Goal: Register for event/course

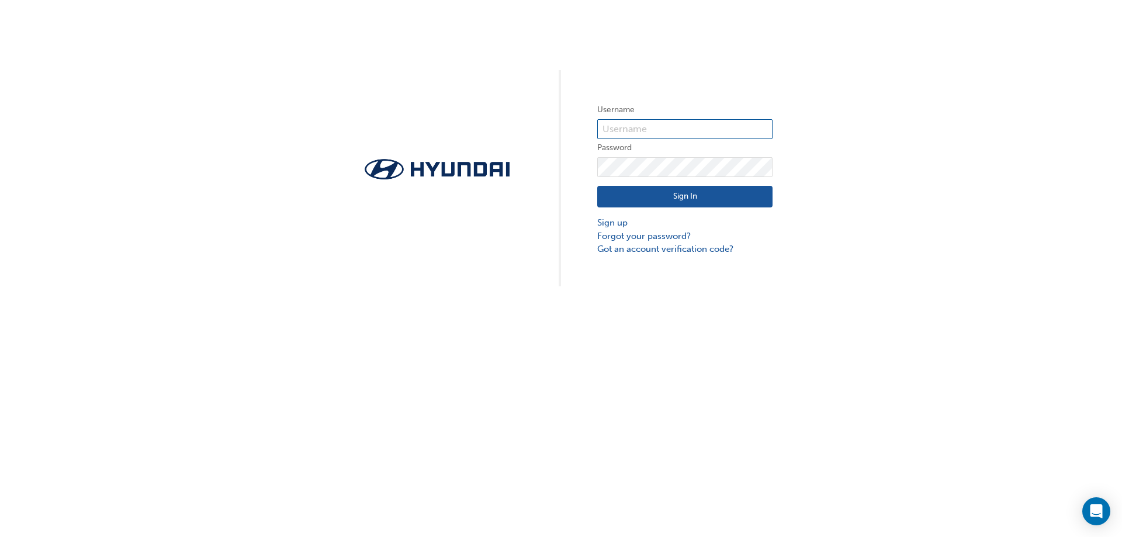
type input "28348"
click at [692, 198] on button "Sign In" at bounding box center [684, 197] width 175 height 22
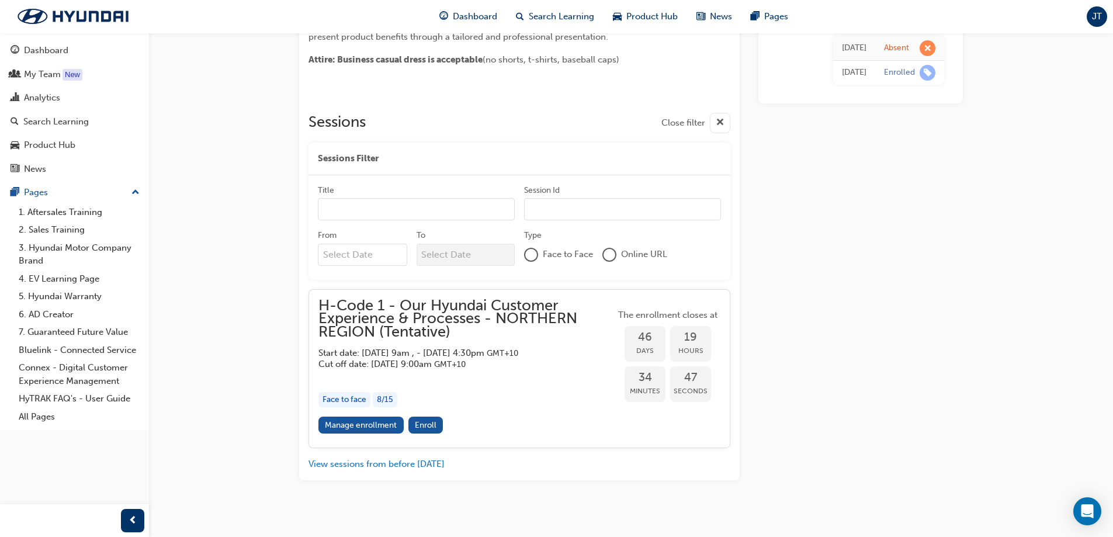
scroll to position [428, 0]
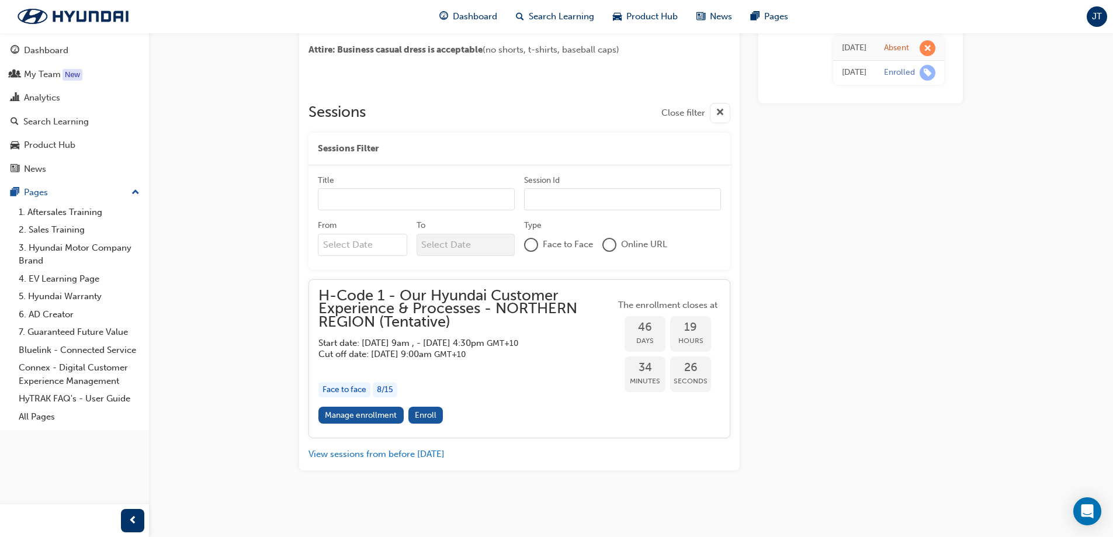
click at [465, 370] on div "button" at bounding box center [466, 365] width 297 height 13
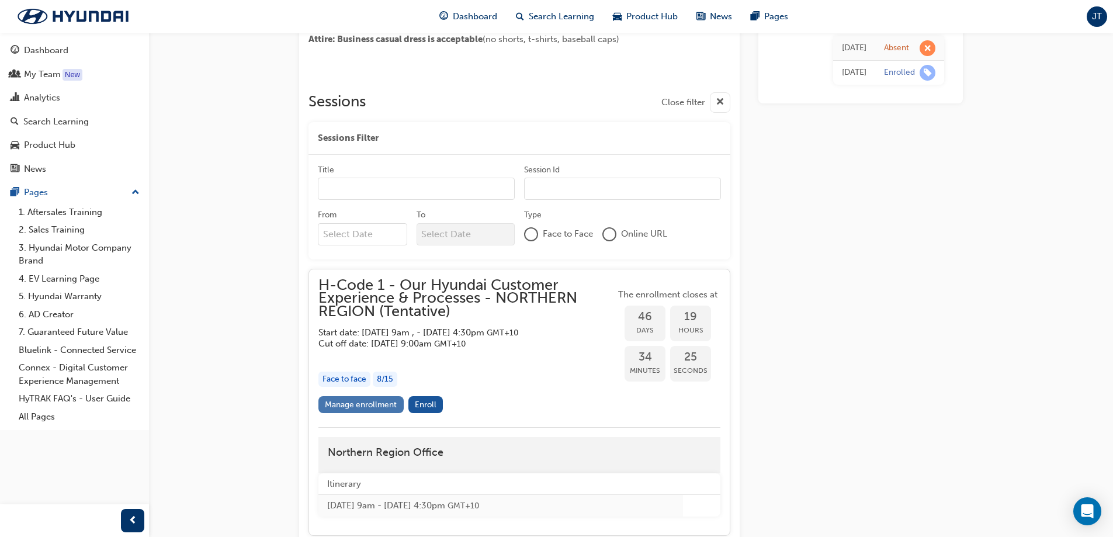
click at [377, 413] on link "Manage enrollment" at bounding box center [360, 404] width 85 height 17
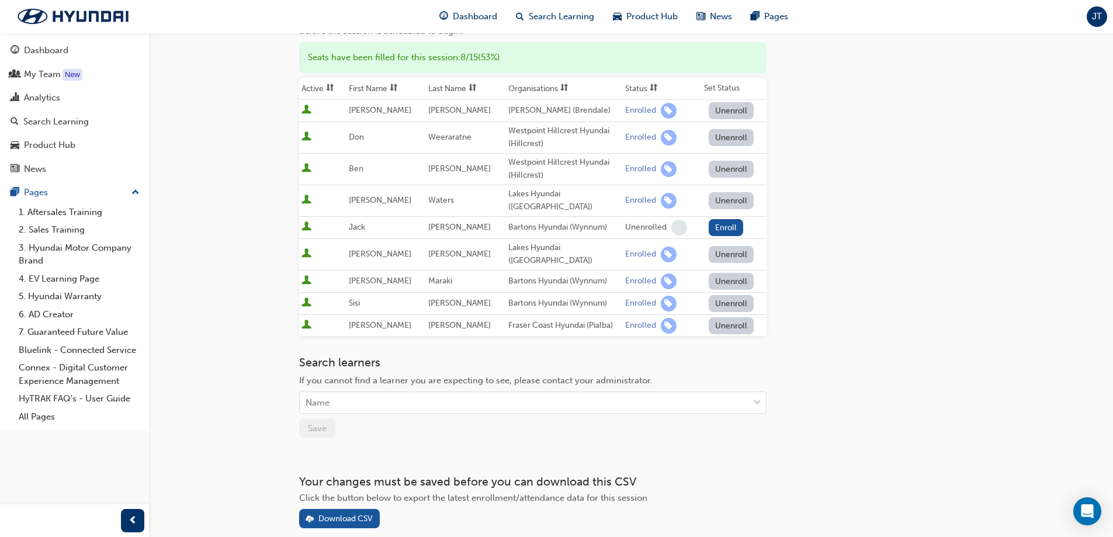
scroll to position [209, 0]
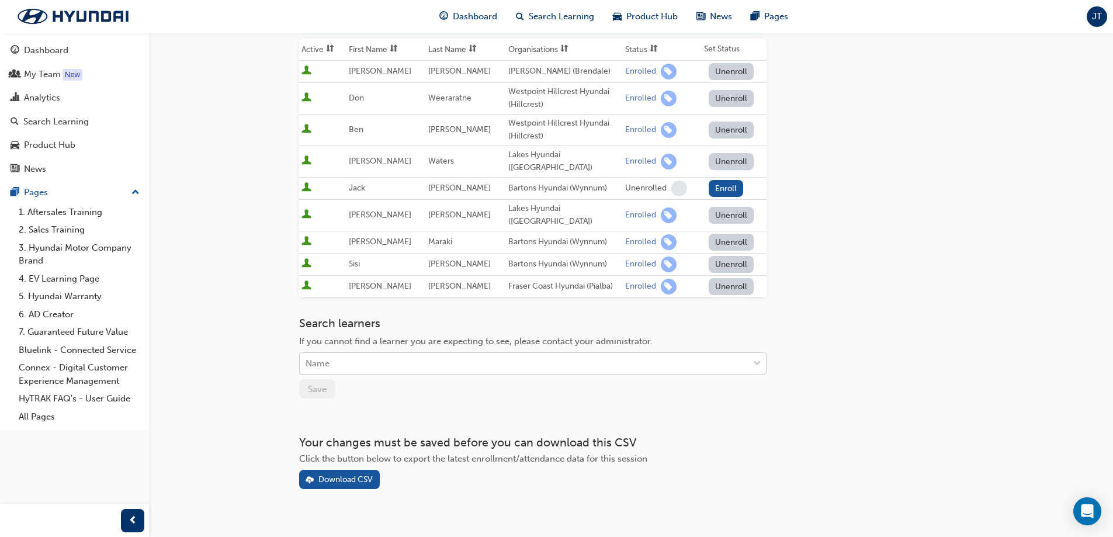
click at [372, 354] on div "Name" at bounding box center [524, 364] width 449 height 20
type input "ali"
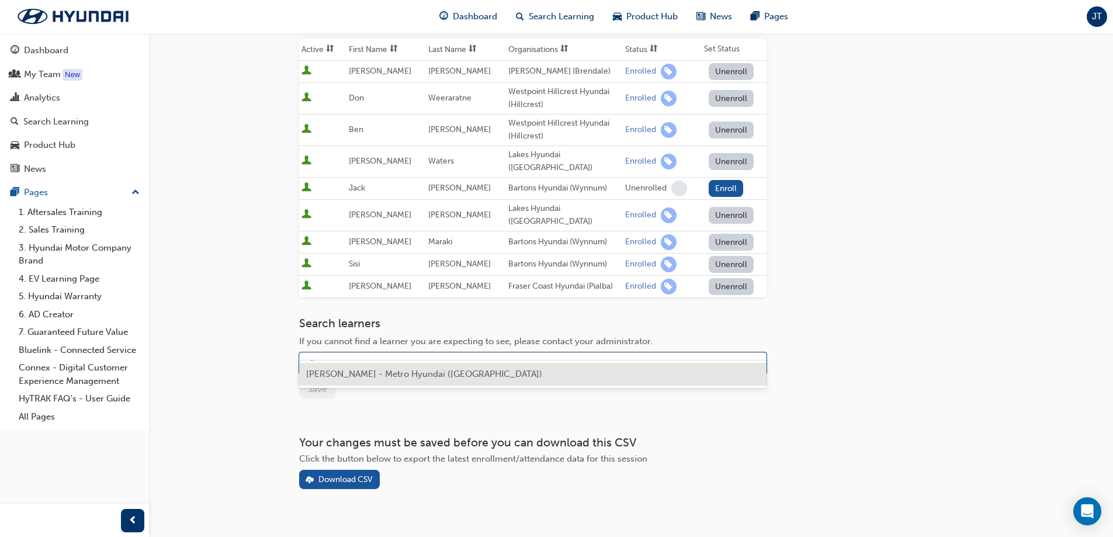
click at [371, 382] on div "[PERSON_NAME] - Metro Hyundai ([GEOGRAPHIC_DATA])" at bounding box center [532, 374] width 467 height 23
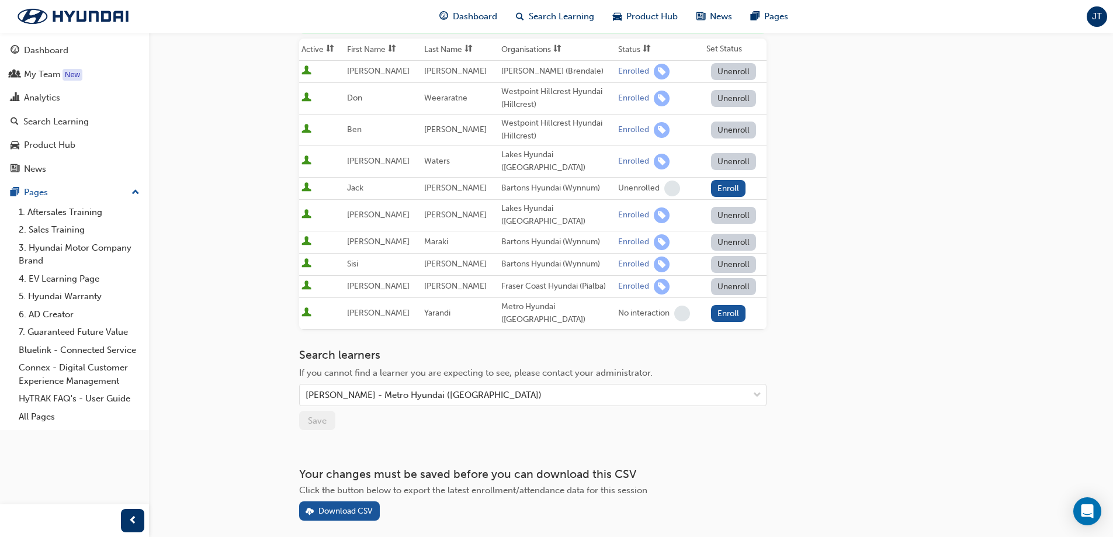
click at [355, 393] on div "Search learners If you cannot find a learner you are expecting to see, please c…" at bounding box center [532, 389] width 467 height 82
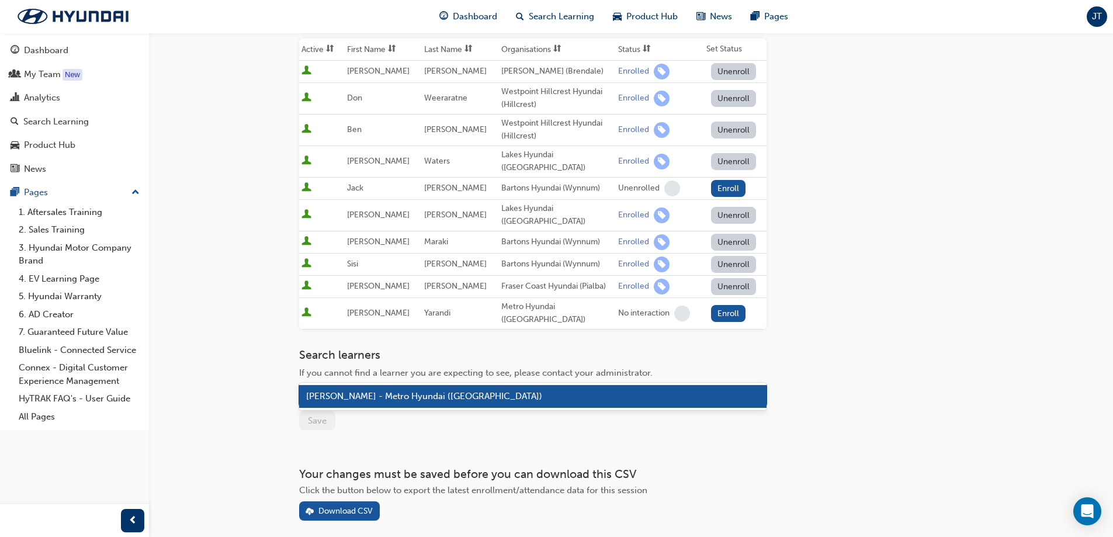
click at [493, 385] on div "[PERSON_NAME] - Metro Hyundai ([GEOGRAPHIC_DATA])" at bounding box center [524, 395] width 449 height 20
click at [482, 389] on div "[PERSON_NAME] - Metro Hyundai ([GEOGRAPHIC_DATA])" at bounding box center [532, 396] width 467 height 23
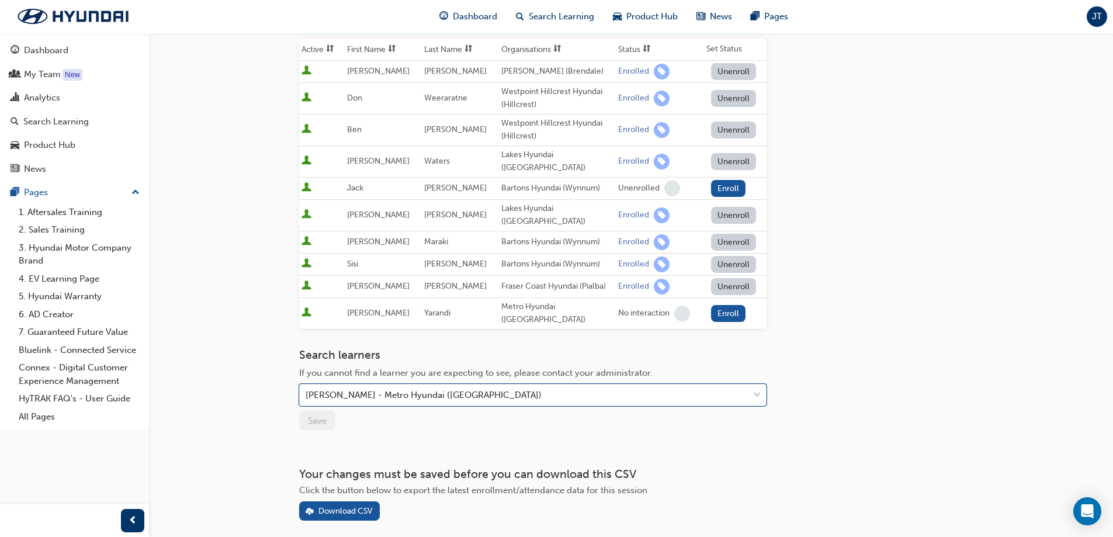
click at [479, 404] on div "Go to session detail page Manage enrollment for H-Code 1 - Our Hyundai Customer…" at bounding box center [532, 172] width 467 height 697
click at [320, 380] on div "Search learners If you cannot find a learner you are expecting to see, please c…" at bounding box center [532, 389] width 467 height 82
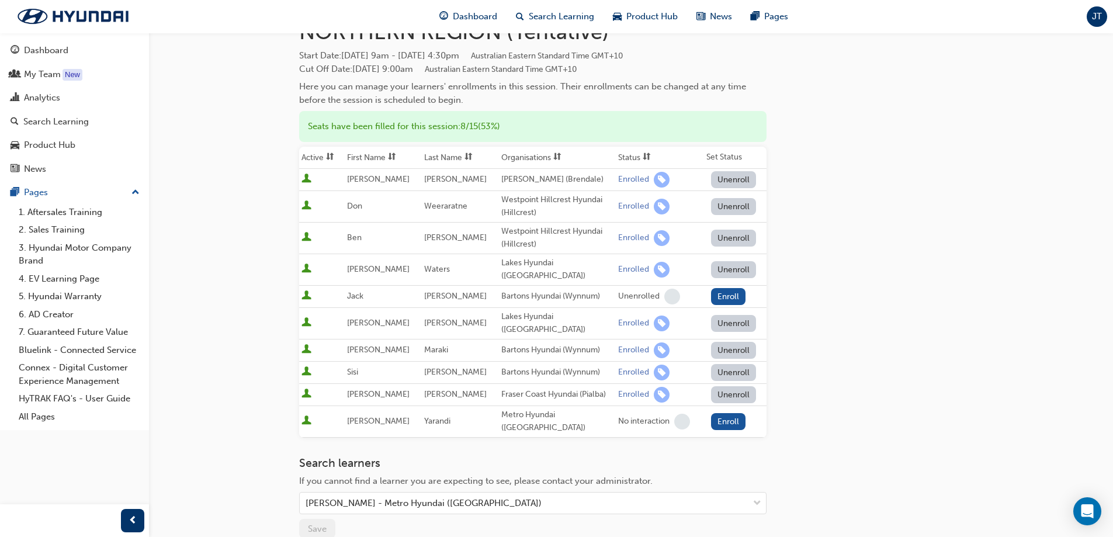
scroll to position [92, 0]
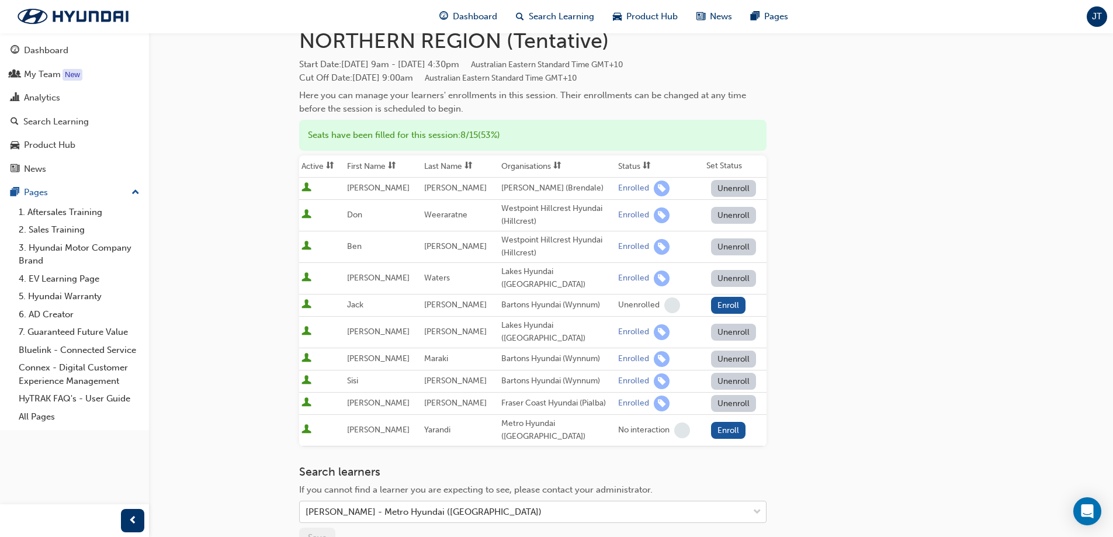
click at [485, 502] on div "[PERSON_NAME] - Metro Hyundai ([GEOGRAPHIC_DATA])" at bounding box center [524, 512] width 449 height 20
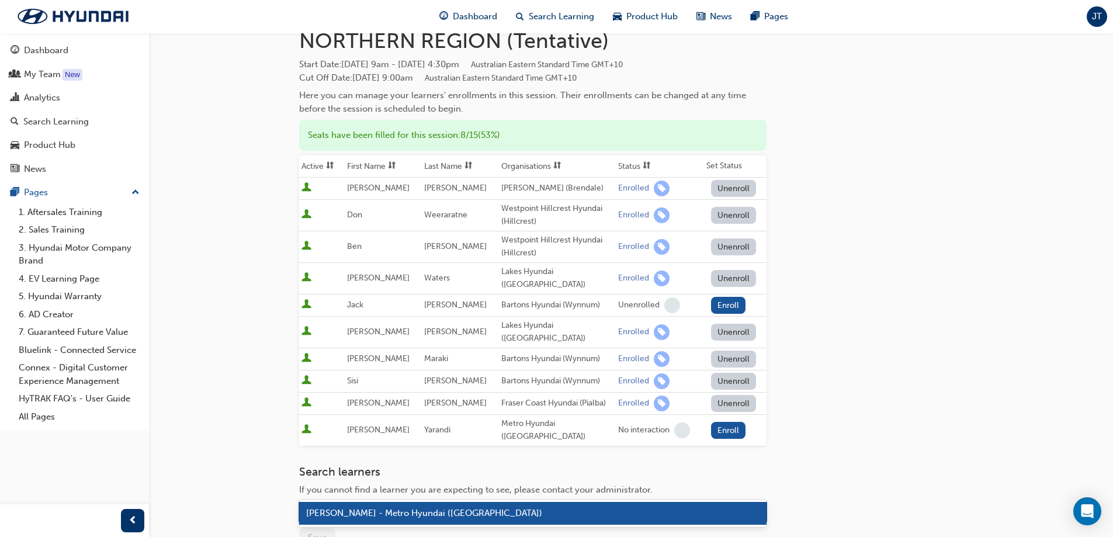
click at [466, 465] on div "Search learners If you cannot find a learner you are expecting to see, please c…" at bounding box center [532, 494] width 467 height 58
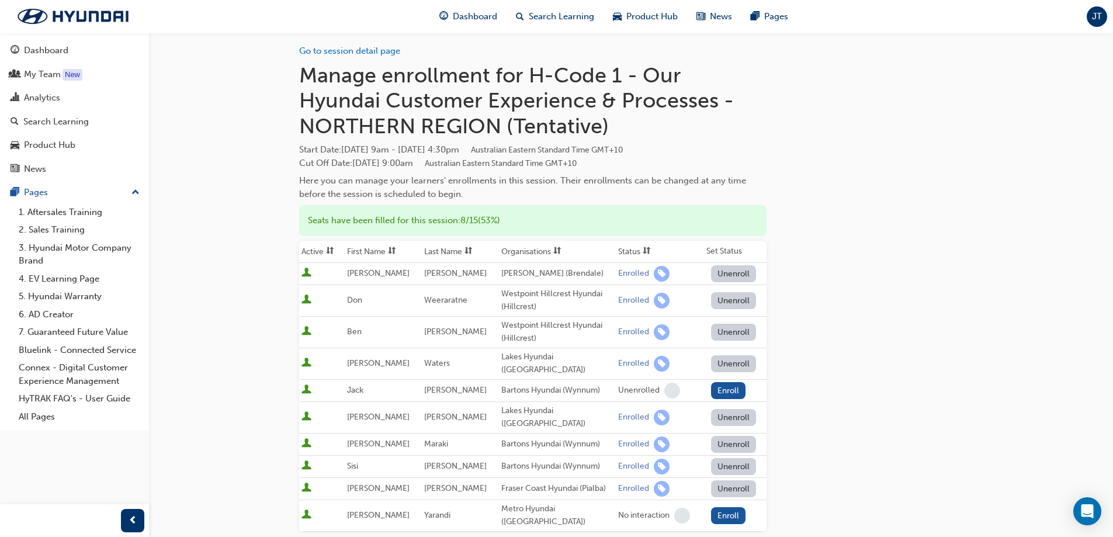
scroll to position [0, 0]
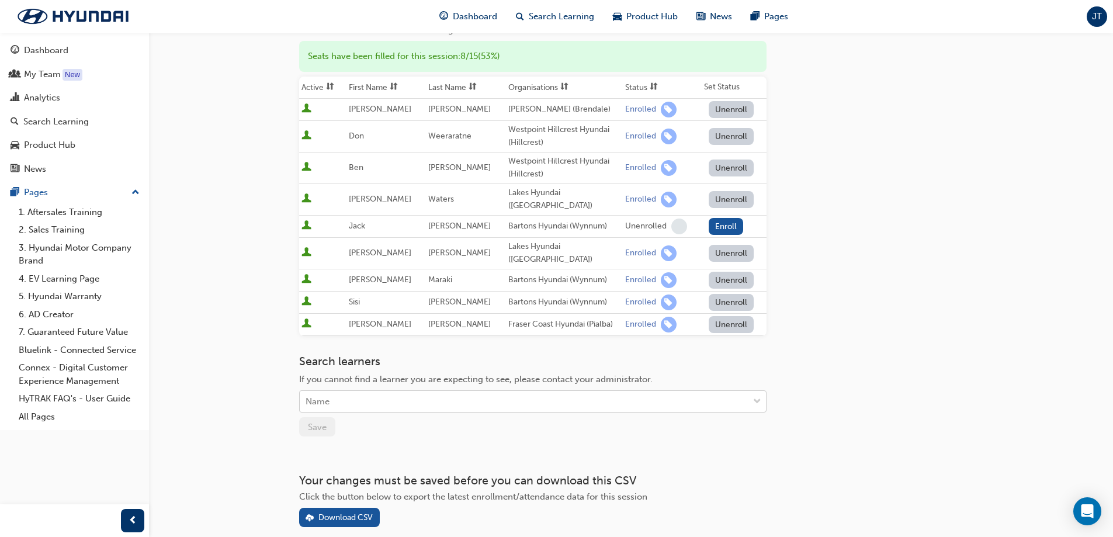
scroll to position [151, 0]
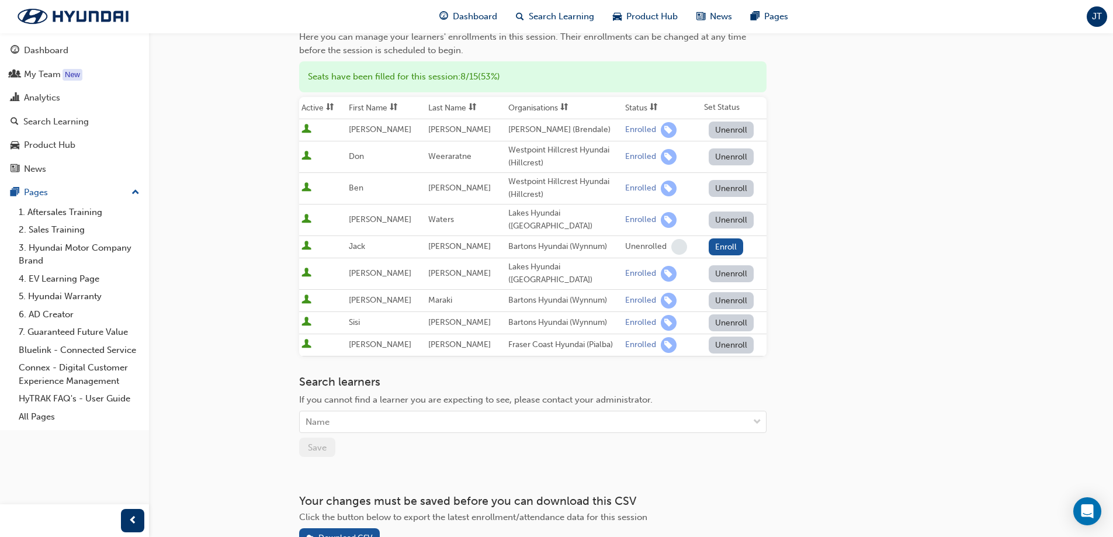
click at [393, 394] on span "If you cannot find a learner you are expecting to see, please contact your admi…" at bounding box center [476, 399] width 354 height 11
click at [401, 412] on div "Name" at bounding box center [524, 422] width 449 height 20
type input "ali"
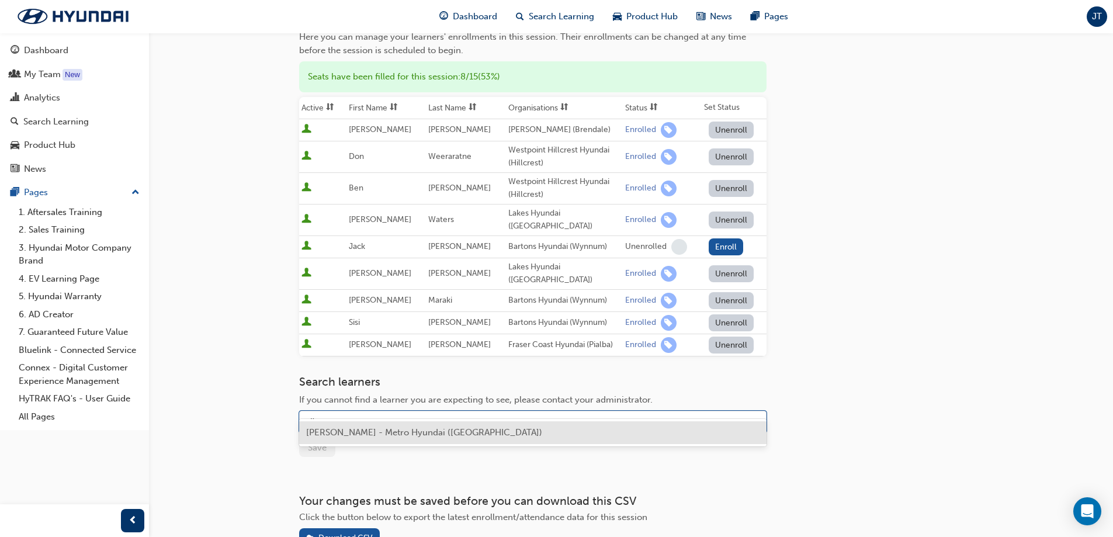
click at [402, 428] on span "[PERSON_NAME] - Metro Hyundai ([GEOGRAPHIC_DATA])" at bounding box center [424, 432] width 236 height 11
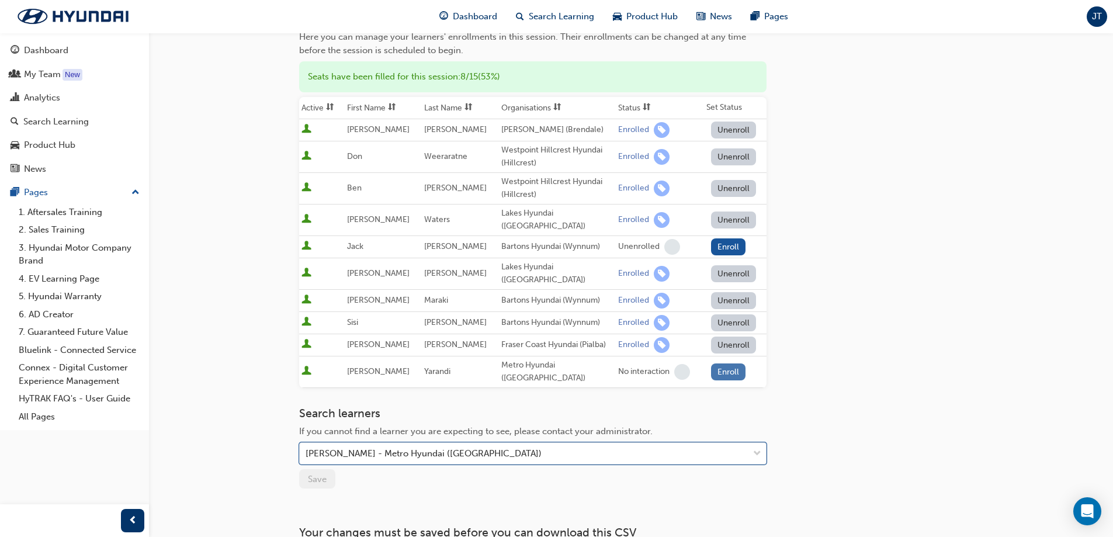
click at [731, 363] on button "Enroll" at bounding box center [728, 371] width 35 height 17
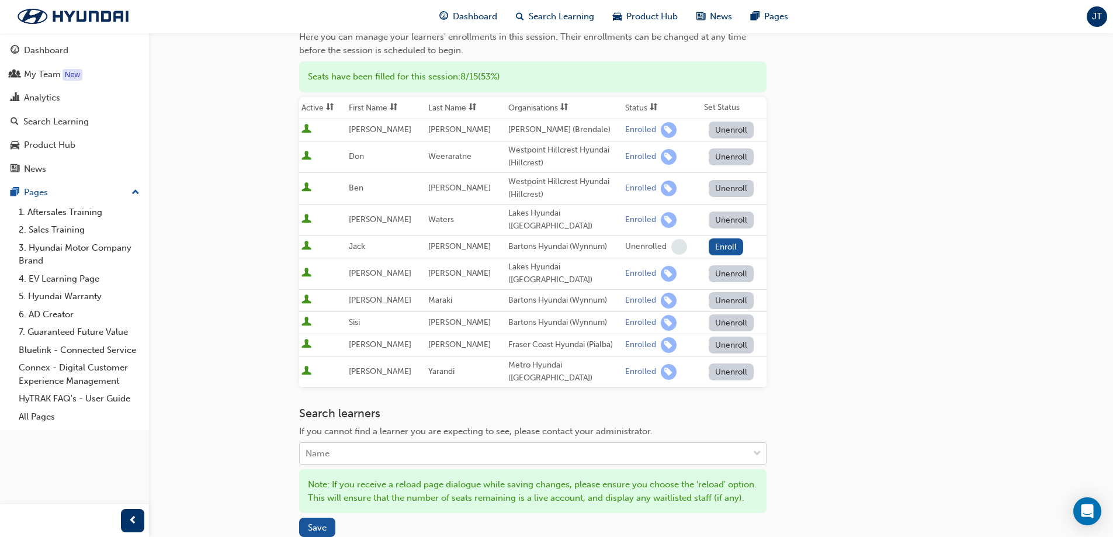
click at [355, 444] on div "Name" at bounding box center [524, 454] width 449 height 20
type input "[PERSON_NAME]"
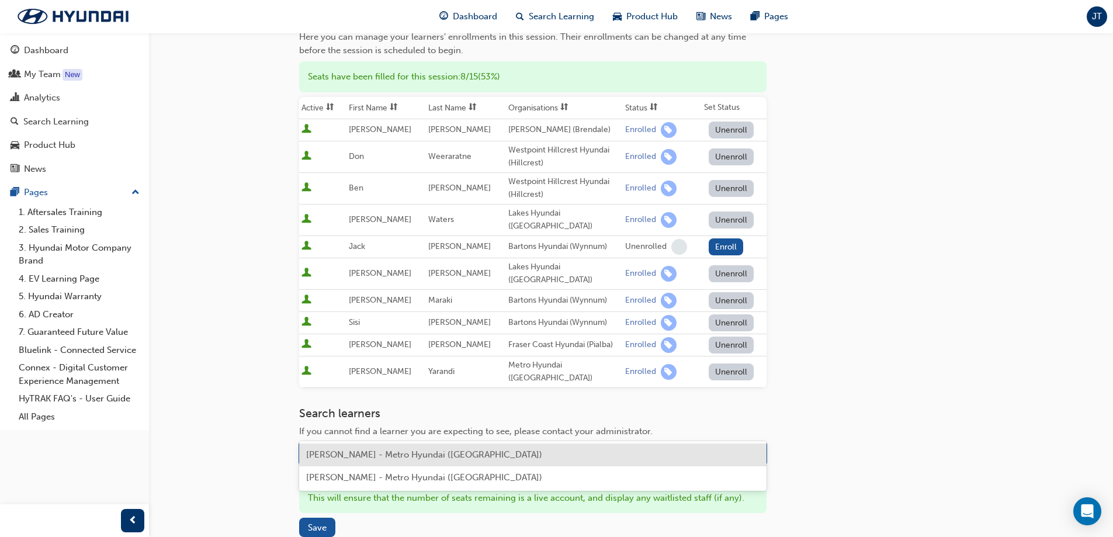
click at [362, 452] on span "[PERSON_NAME] - Metro Hyundai ([GEOGRAPHIC_DATA])" at bounding box center [424, 454] width 236 height 11
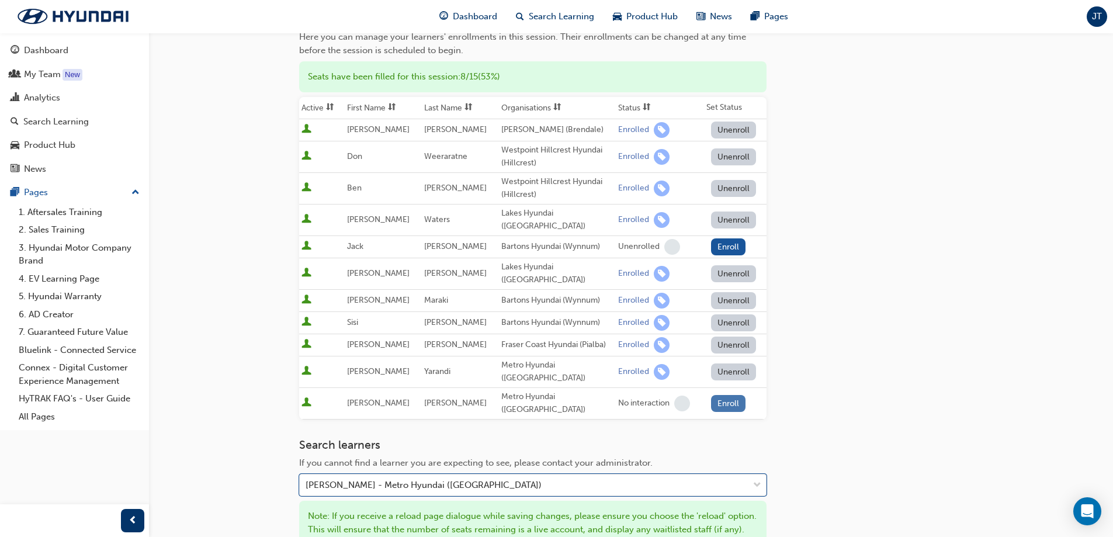
click at [722, 395] on button "Enroll" at bounding box center [728, 403] width 35 height 17
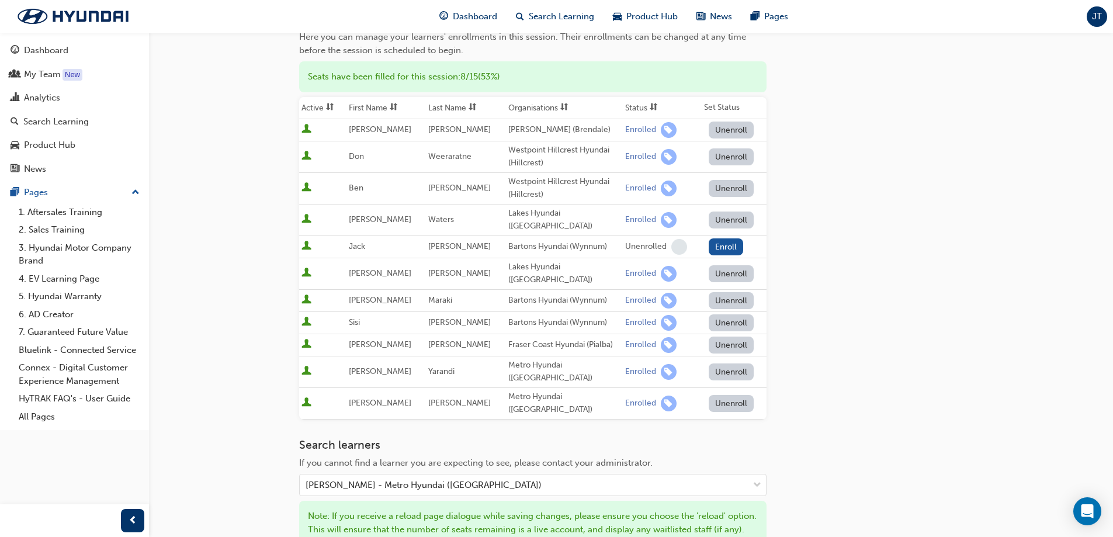
click at [827, 374] on div "Go to session detail page Manage enrollment for H-Code 1 - Our Hyundai Customer…" at bounding box center [631, 270] width 664 height 777
click at [848, 283] on div "Go to session detail page Manage enrollment for H-Code 1 - Our Hyundai Customer…" at bounding box center [631, 270] width 664 height 777
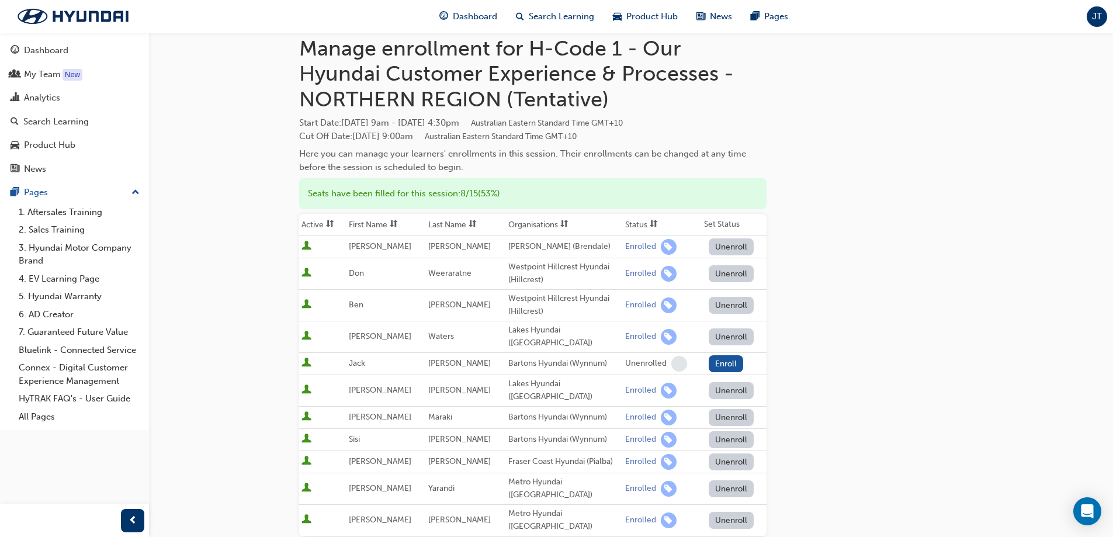
scroll to position [0, 0]
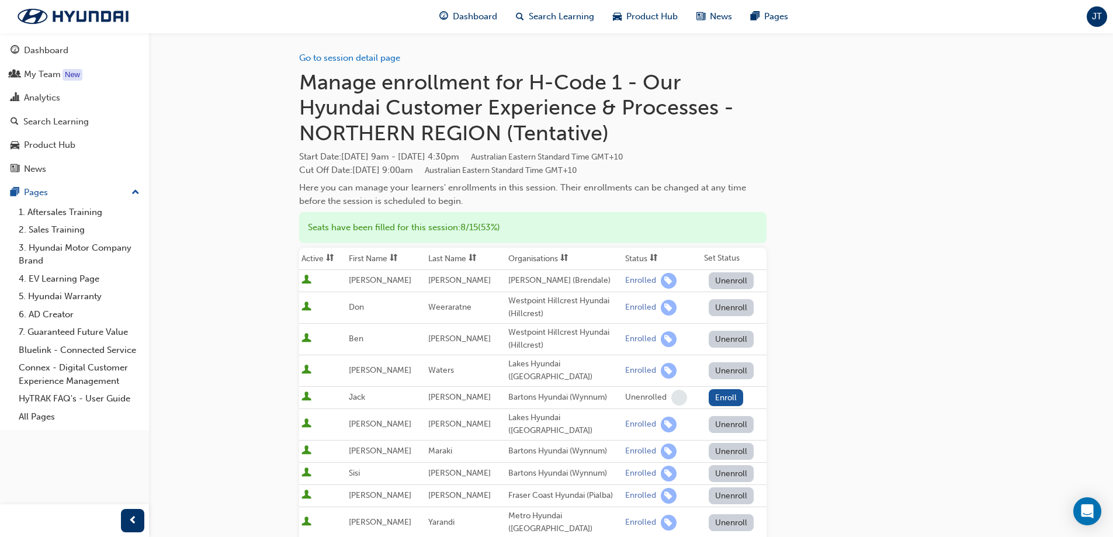
drag, startPoint x: 301, startPoint y: 155, endPoint x: 548, endPoint y: 154, distance: 247.2
click at [548, 154] on span "Start Date : [DATE] 9am - [DATE] 4:30pm Australian Eastern Standard Time GMT+10" at bounding box center [532, 156] width 467 height 13
copy span "Start Date : [DATE] 9am - [DATE] 4:30pm"
click at [555, 160] on span "[DATE] 9am - [DATE] 4:30pm Australian Eastern Standard Time GMT+10" at bounding box center [482, 156] width 282 height 11
